Goal: Task Accomplishment & Management: Manage account settings

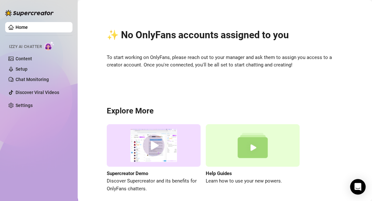
click at [166, 87] on div "✨ No OnlyFans accounts assigned to you To start working on OnlyFans, please rea…" at bounding box center [225, 107] width 282 height 204
